Goal: Find specific page/section: Find specific page/section

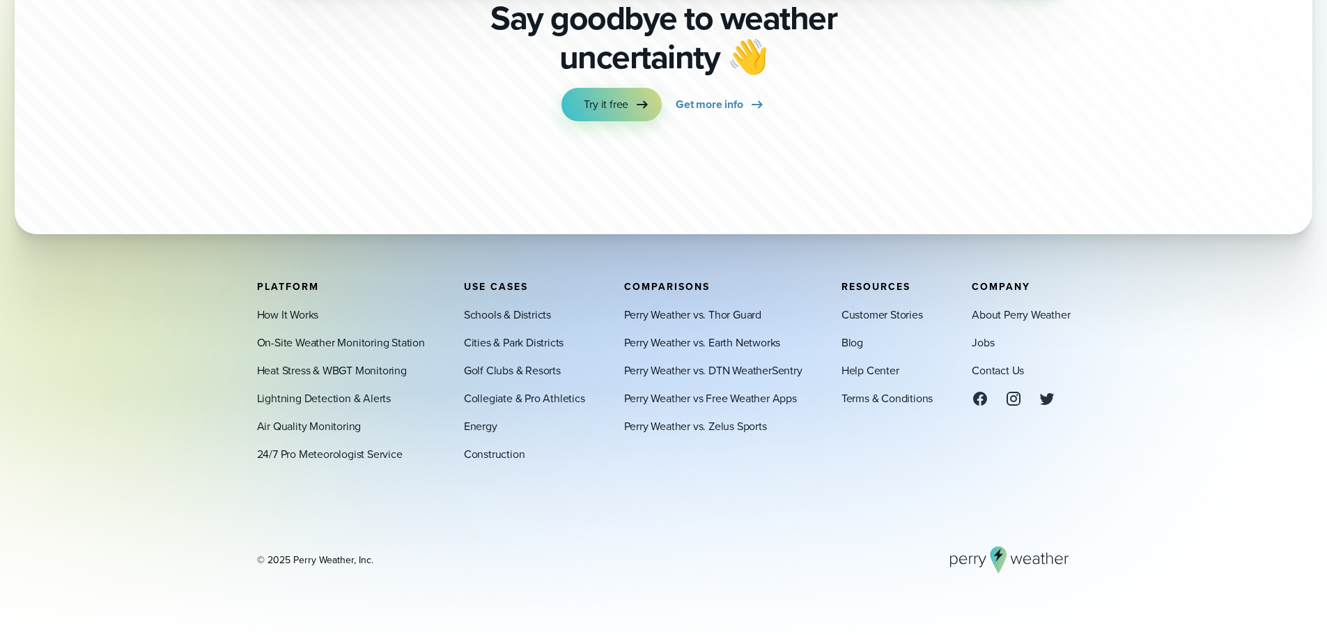
scroll to position [4869, 0]
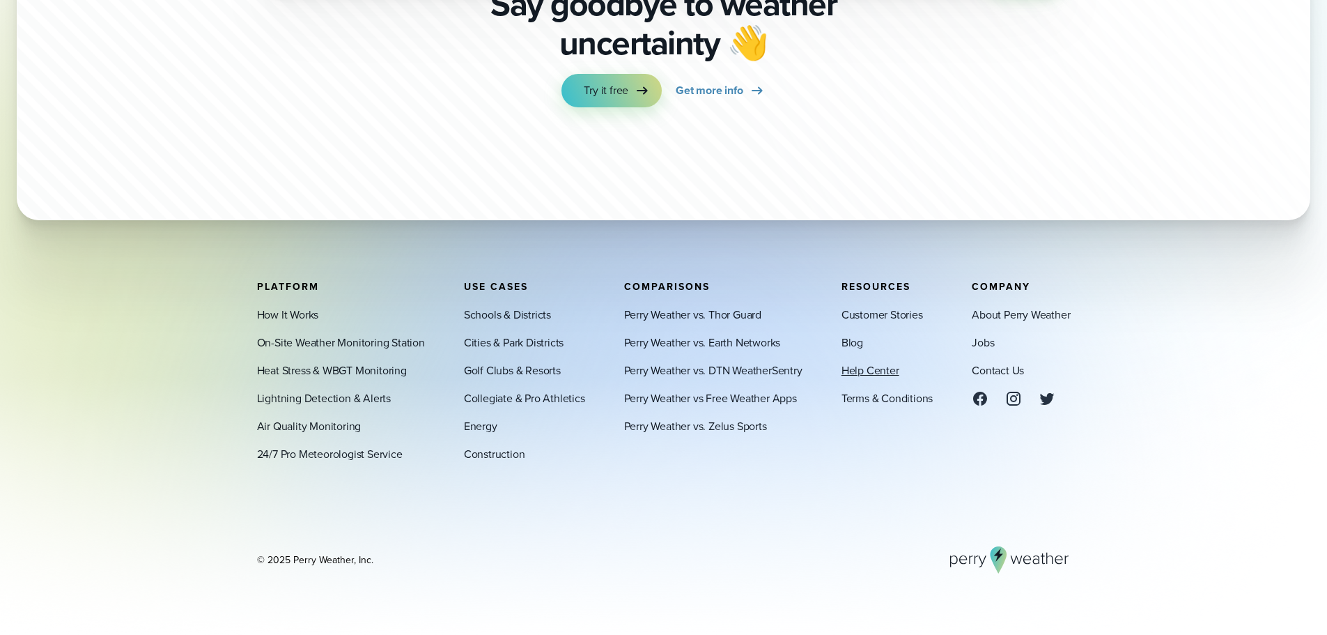
click at [874, 364] on link "Help Center" at bounding box center [871, 370] width 58 height 17
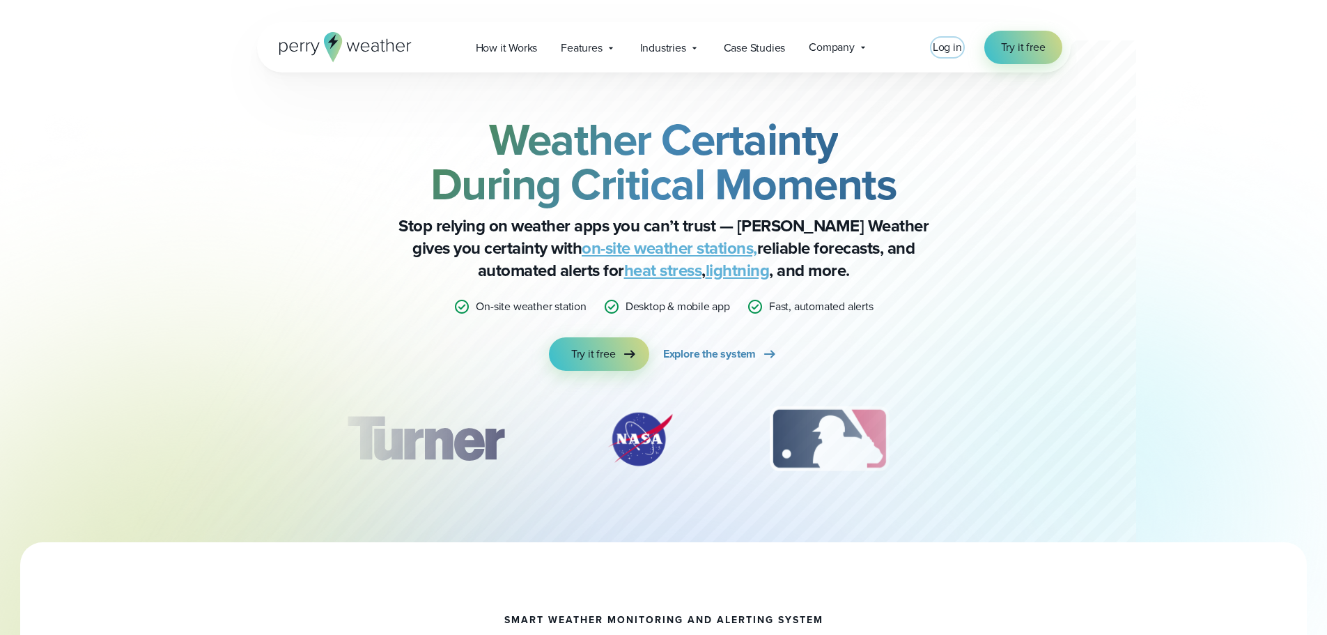
click at [938, 45] on span "Log in" at bounding box center [947, 47] width 29 height 16
